Goal: Information Seeking & Learning: Learn about a topic

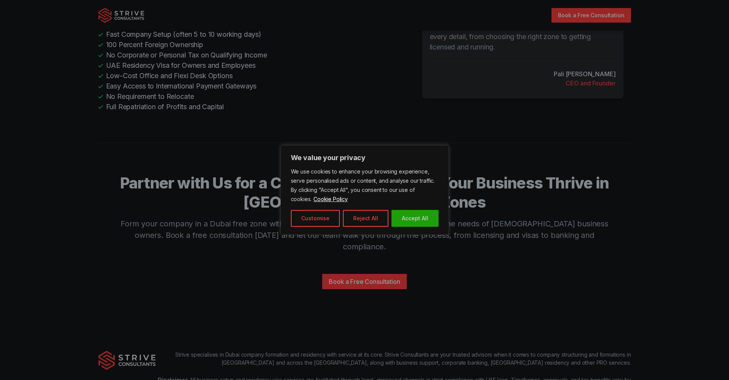
scroll to position [1753, 0]
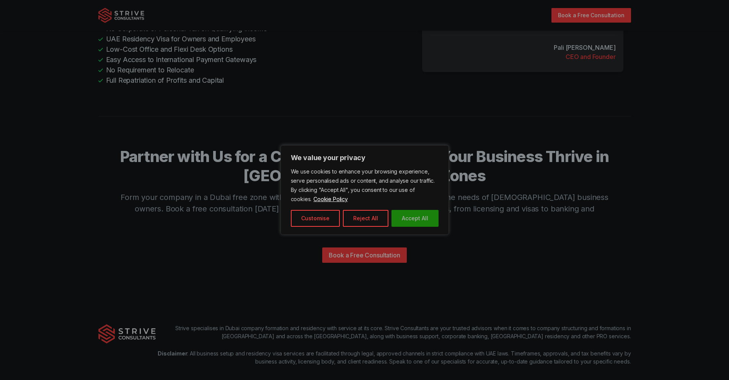
click at [428, 220] on button "Accept All" at bounding box center [415, 218] width 47 height 17
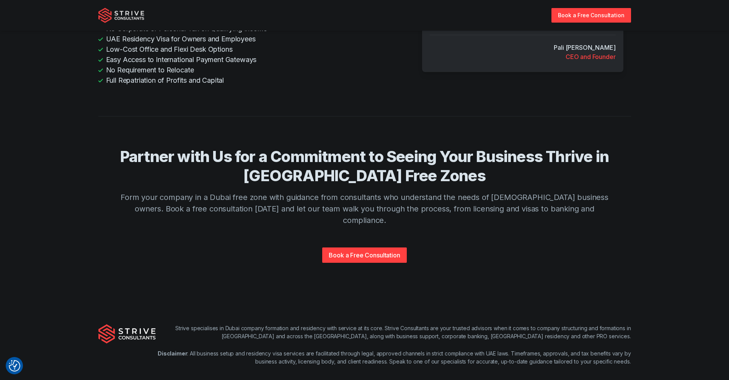
click at [193, 349] on p "Disclaimer : All business setup and residency visa services are facilitated thr…" at bounding box center [393, 357] width 475 height 16
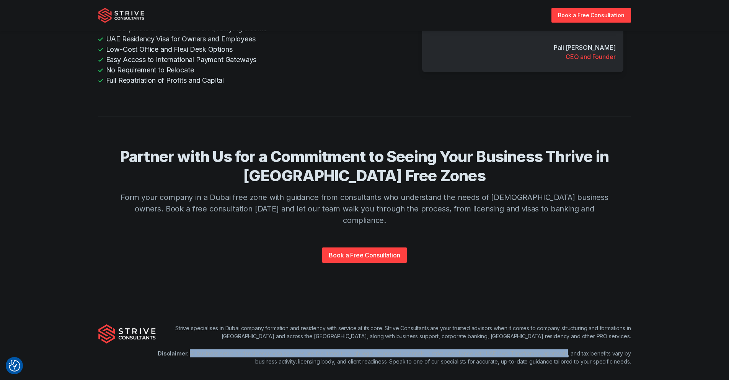
drag, startPoint x: 193, startPoint y: 308, endPoint x: 559, endPoint y: 310, distance: 365.5
click at [559, 349] on p "Disclaimer : All business setup and residency visa services are facilitated thr…" at bounding box center [393, 357] width 475 height 16
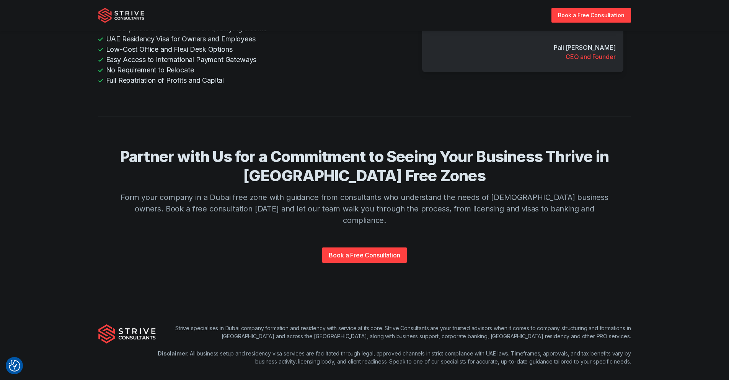
drag, startPoint x: 304, startPoint y: 343, endPoint x: 455, endPoint y: 335, distance: 151.4
drag, startPoint x: 287, startPoint y: 353, endPoint x: 442, endPoint y: 352, distance: 154.3
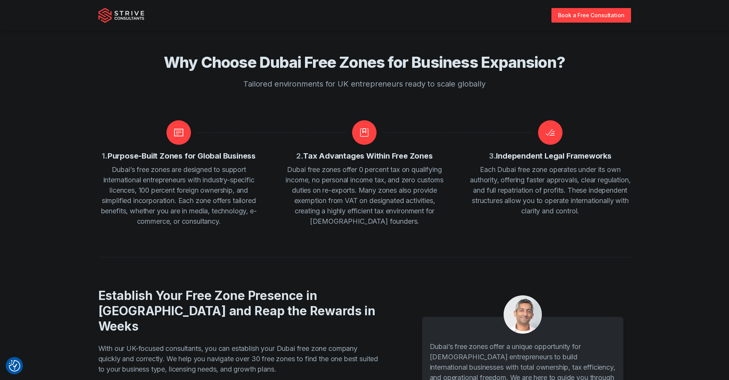
scroll to position [1380, 0]
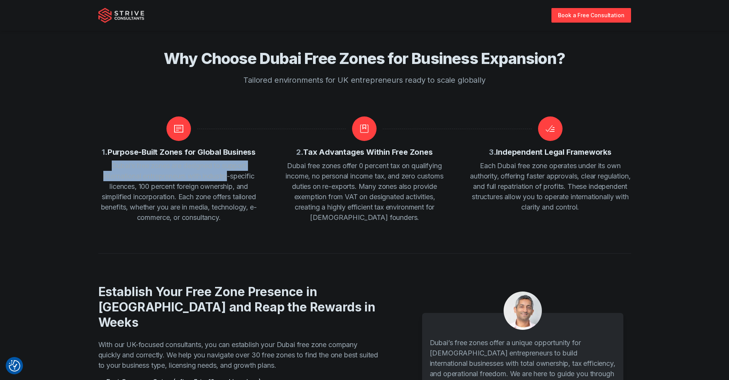
drag, startPoint x: 110, startPoint y: 148, endPoint x: 228, endPoint y: 152, distance: 117.6
click at [228, 160] on p "Dubai’s free zones are designed to support international entrepreneurs with ind…" at bounding box center [178, 191] width 161 height 62
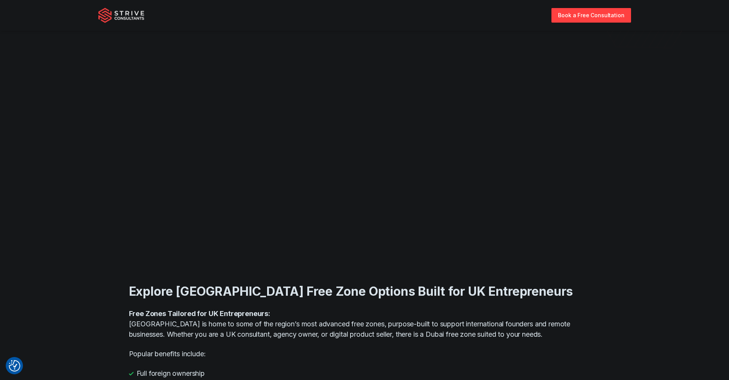
scroll to position [0, 0]
